Goal: Transaction & Acquisition: Purchase product/service

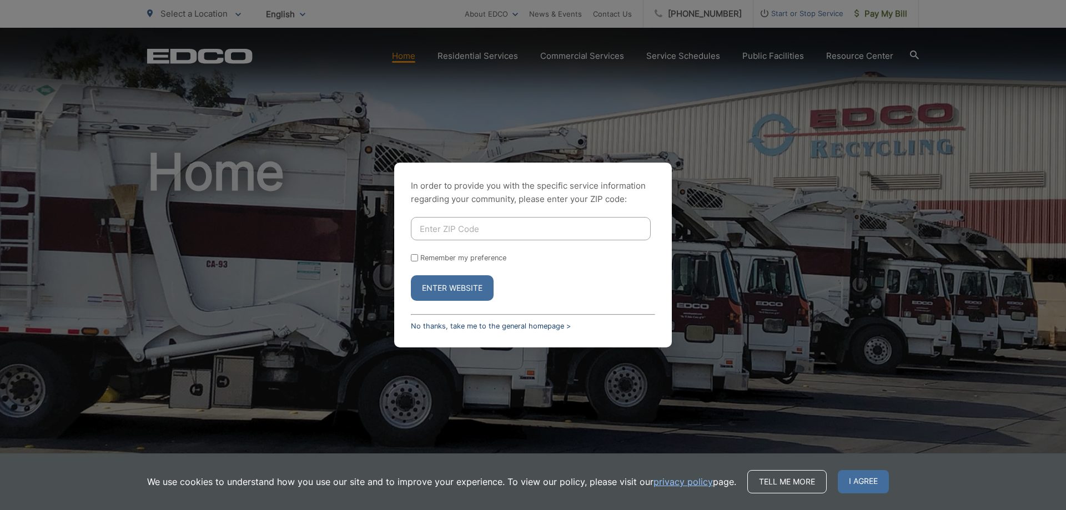
click at [485, 324] on link "No thanks, take me to the general homepage >" at bounding box center [491, 326] width 160 height 8
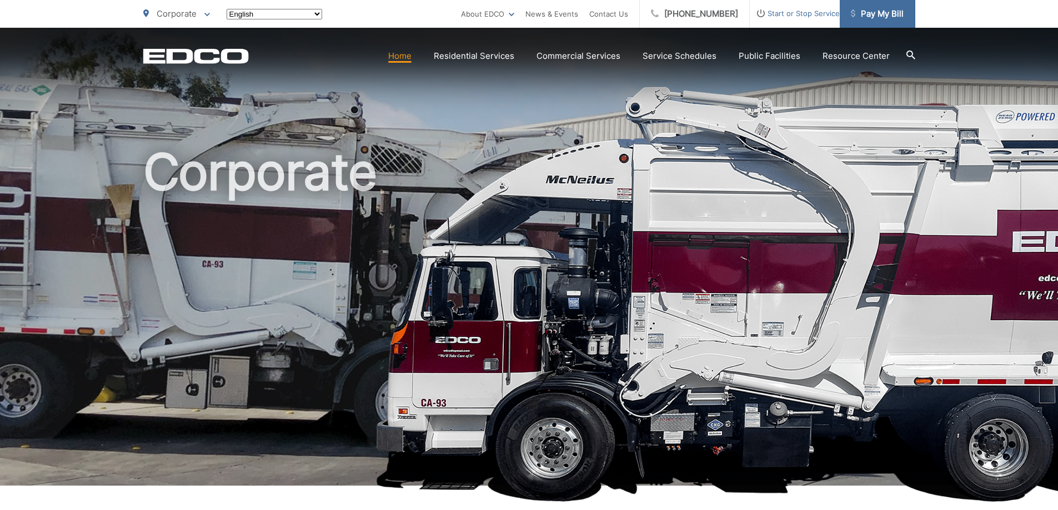
click at [873, 17] on span "Pay My Bill" at bounding box center [877, 13] width 53 height 13
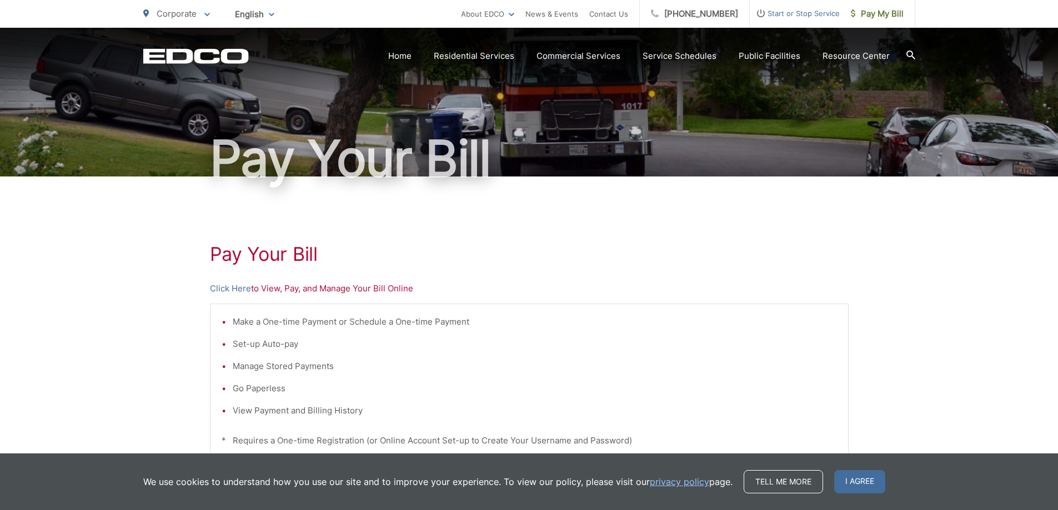
scroll to position [278, 0]
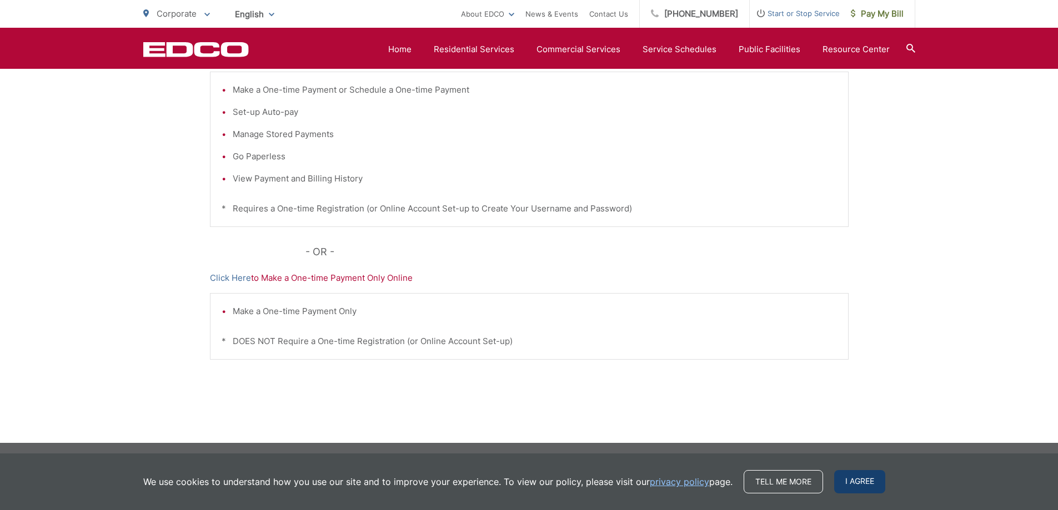
click at [850, 482] on span "I agree" at bounding box center [859, 481] width 51 height 23
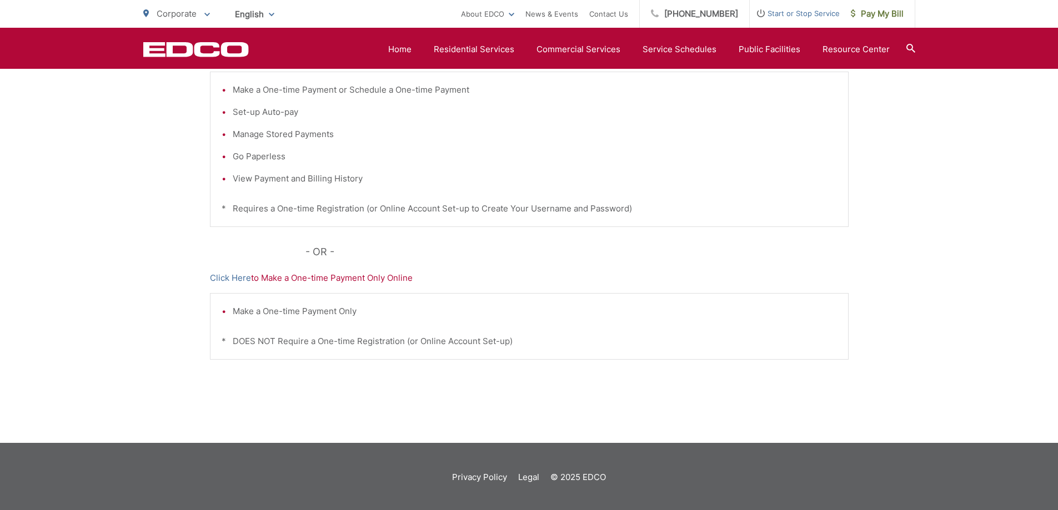
click at [356, 280] on p "Click Here to Make a One-time Payment Only Online" at bounding box center [529, 277] width 638 height 13
click at [237, 272] on link "Click Here" at bounding box center [230, 277] width 41 height 13
